Goal: Task Accomplishment & Management: Manage account settings

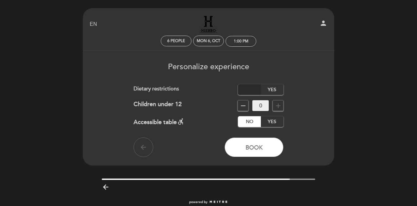
click at [245, 89] on label "No" at bounding box center [249, 89] width 23 height 11
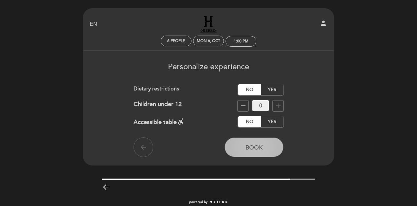
click at [251, 147] on span "Book" at bounding box center [253, 147] width 17 height 7
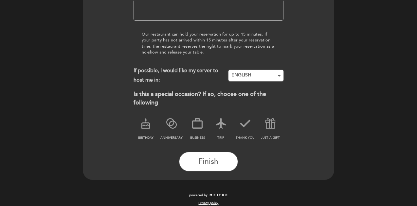
scroll to position [130, 0]
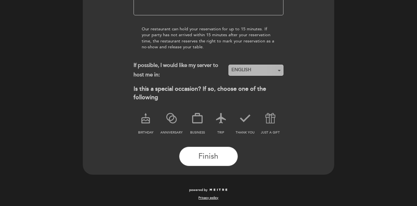
click at [254, 65] on button "ENGLISH Nothing selected" at bounding box center [255, 70] width 55 height 11
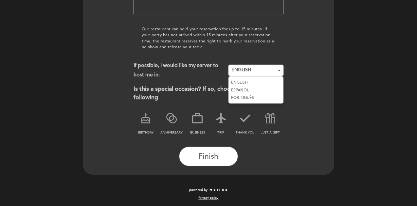
click at [245, 84] on link "ENGLISH" at bounding box center [255, 83] width 55 height 8
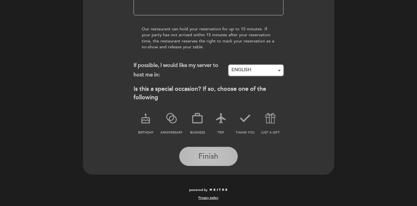
click at [209, 158] on span "Finish" at bounding box center [208, 156] width 20 height 9
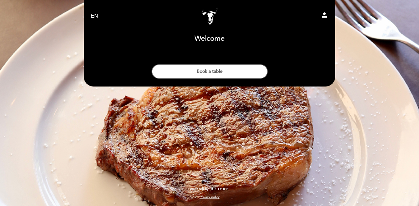
click at [324, 17] on icon "person" at bounding box center [324, 15] width 8 height 8
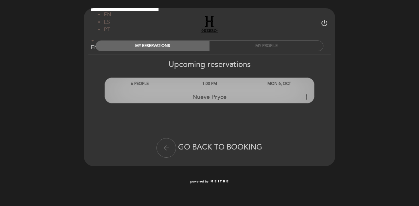
click at [306, 100] on icon "more_vert" at bounding box center [306, 97] width 8 height 8
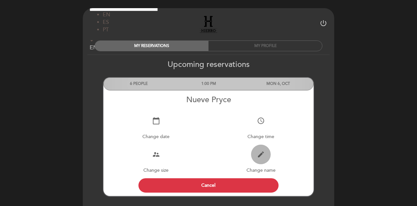
click at [262, 157] on icon "edit" at bounding box center [261, 155] width 8 height 8
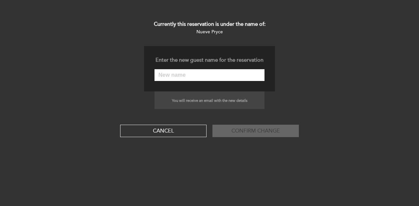
click at [188, 76] on input "text" at bounding box center [209, 75] width 110 height 12
type input "Candu Energy INC"
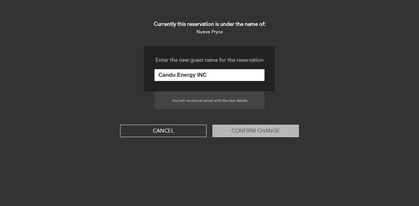
click at [251, 131] on button "Confirm change" at bounding box center [255, 131] width 86 height 12
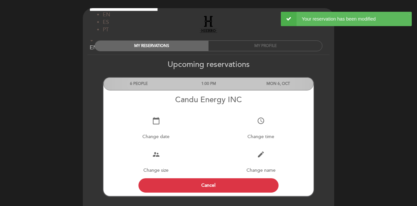
click at [286, 17] on div "× 2 Your reservation has been modified" at bounding box center [346, 19] width 131 height 14
